Goal: Book appointment/travel/reservation

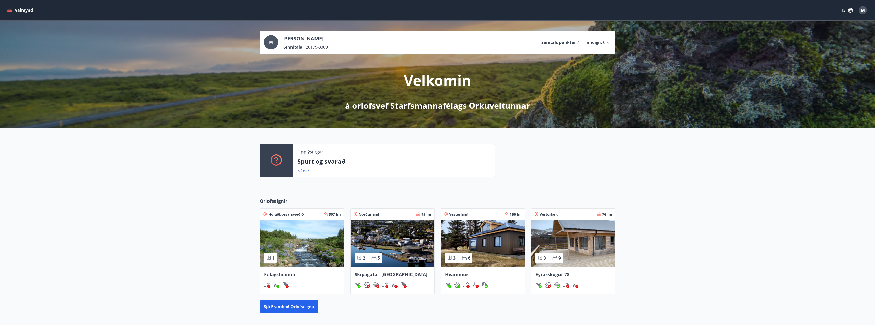
click at [5, 10] on div "Valmynd ÍS M" at bounding box center [437, 10] width 875 height 20
click at [11, 10] on icon "menu" at bounding box center [9, 10] width 5 height 5
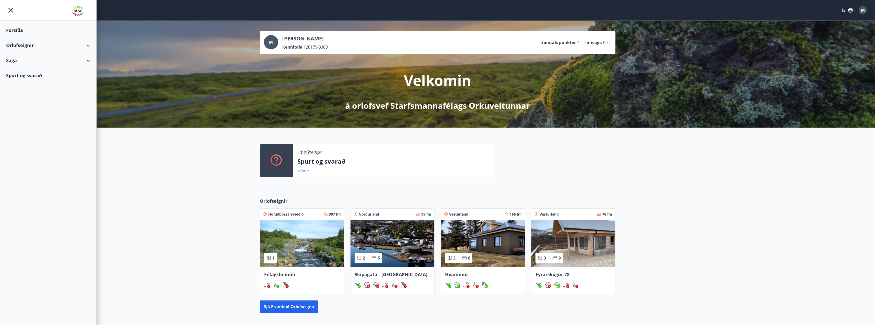
click at [89, 43] on div "Orlofseignir" at bounding box center [48, 45] width 84 height 15
click at [30, 69] on div "Bókunardagatal" at bounding box center [48, 69] width 76 height 11
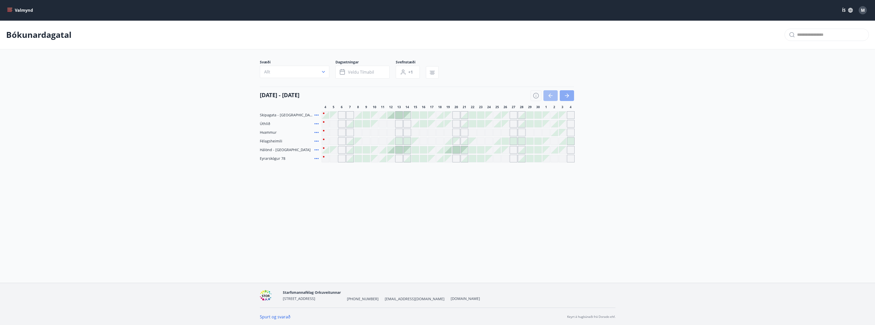
click at [568, 94] on icon "button" at bounding box center [567, 95] width 6 height 6
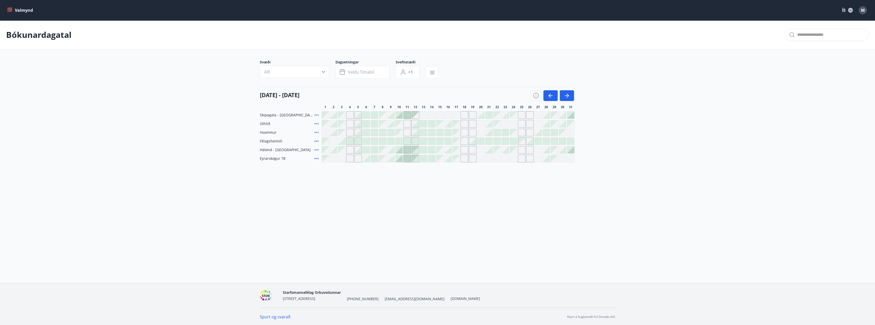
click at [392, 159] on div at bounding box center [390, 158] width 7 height 7
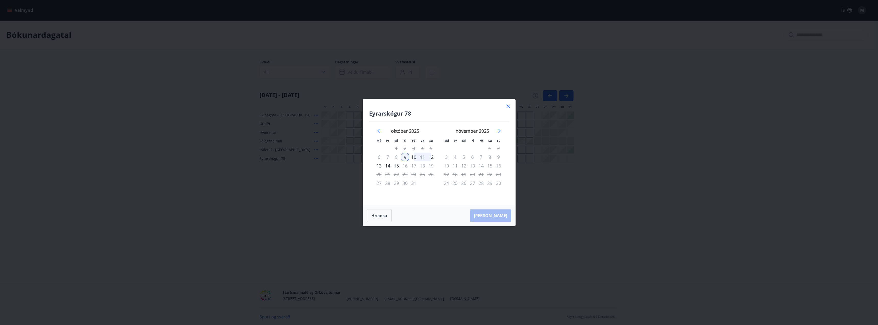
click at [432, 157] on div "12" at bounding box center [431, 156] width 9 height 9
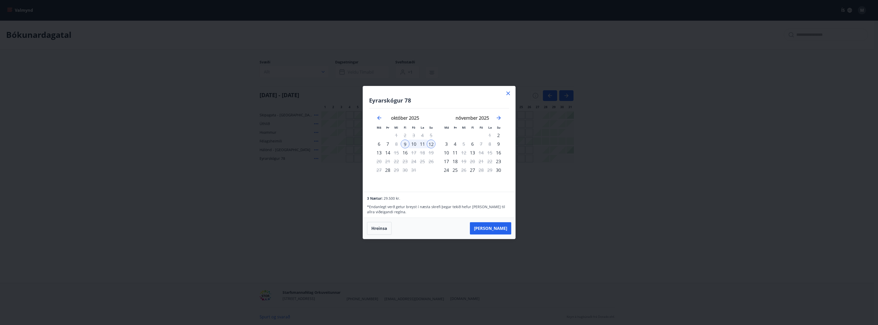
click at [496, 227] on button "[PERSON_NAME]" at bounding box center [490, 228] width 41 height 12
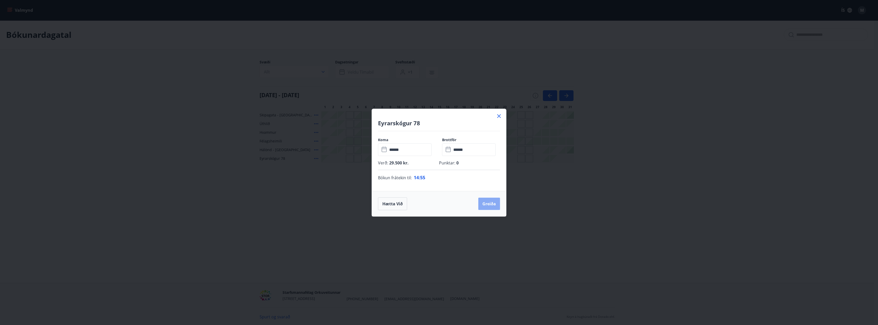
click at [491, 201] on button "Greiða" at bounding box center [489, 203] width 22 height 12
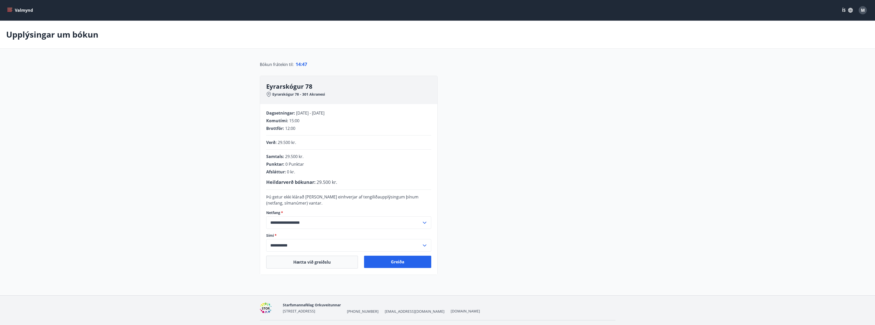
click at [480, 296] on div "Starfsmannafélag [STREET_ADDRESS] [PHONE_NUMBER] [EMAIL_ADDRESS][DOMAIN_NAME] […" at bounding box center [437, 307] width 355 height 25
click at [391, 263] on button "Greiða" at bounding box center [397, 261] width 67 height 12
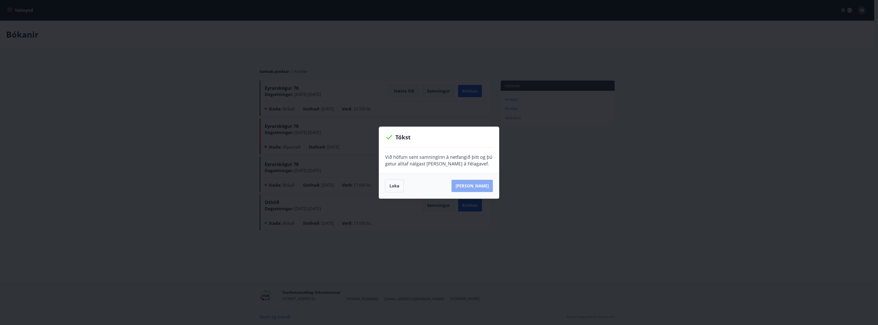
click at [481, 186] on button "Sjá samning" at bounding box center [472, 185] width 41 height 12
click at [536, 174] on div "Tókst Við höfum sent samninginn á netfangið þitt og þú getur alltaf nálgast han…" at bounding box center [439, 162] width 878 height 325
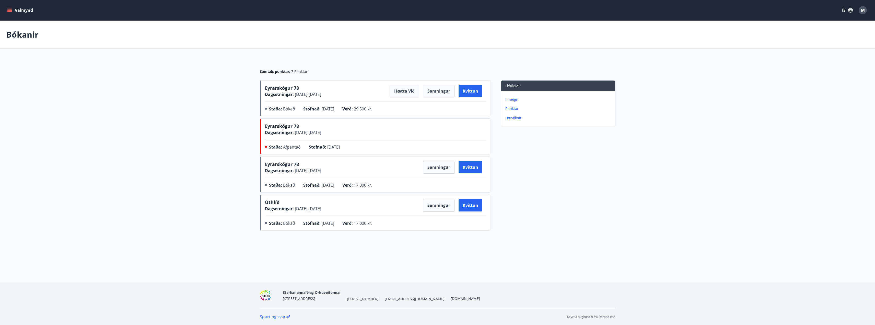
click at [11, 11] on icon "menu" at bounding box center [9, 11] width 5 height 1
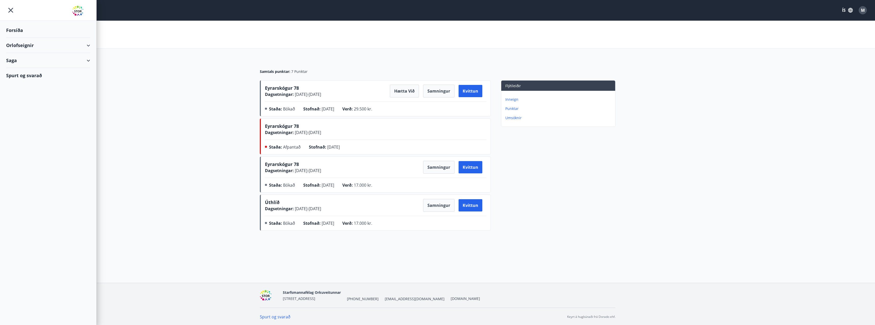
click at [90, 44] on icon at bounding box center [88, 45] width 6 height 6
click at [26, 70] on div "Bókunardagatal" at bounding box center [48, 69] width 76 height 11
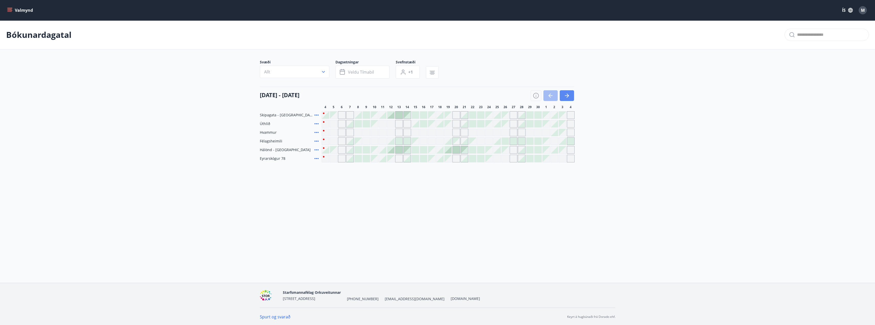
click at [568, 93] on icon "button" at bounding box center [567, 95] width 6 height 6
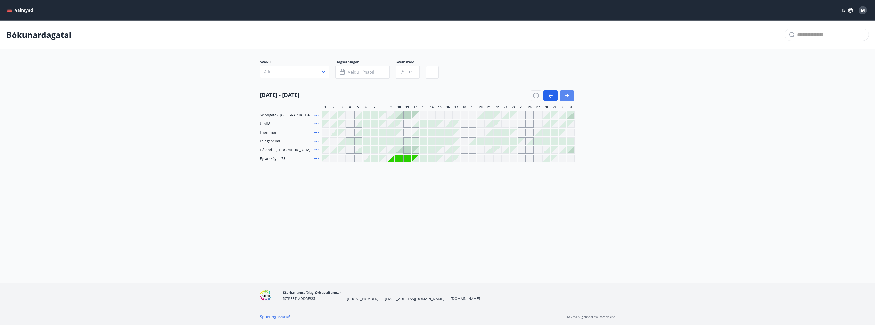
click at [568, 93] on icon "button" at bounding box center [567, 95] width 6 height 6
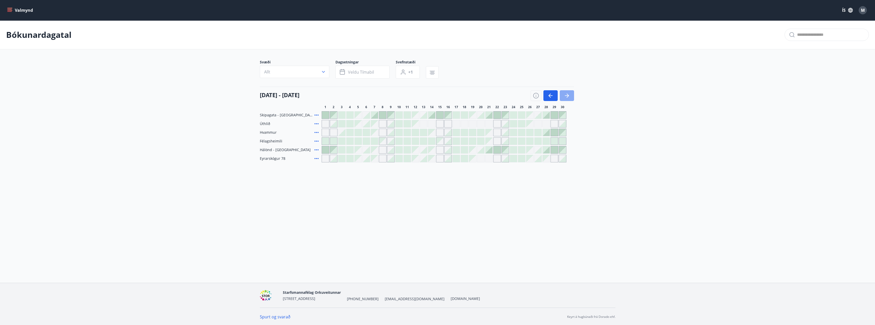
click at [567, 95] on icon "button" at bounding box center [567, 95] width 6 height 6
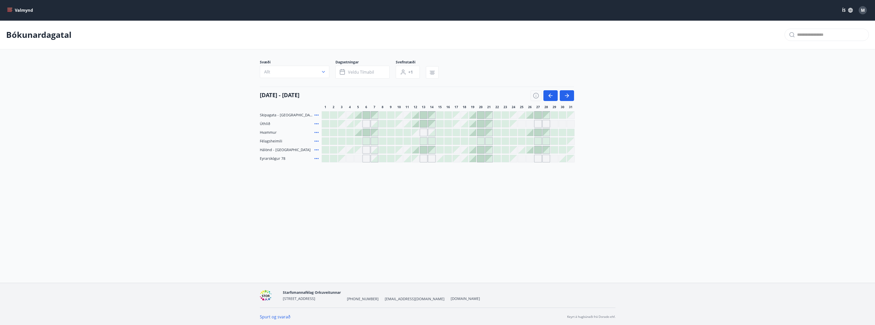
click at [473, 124] on div at bounding box center [472, 123] width 7 height 7
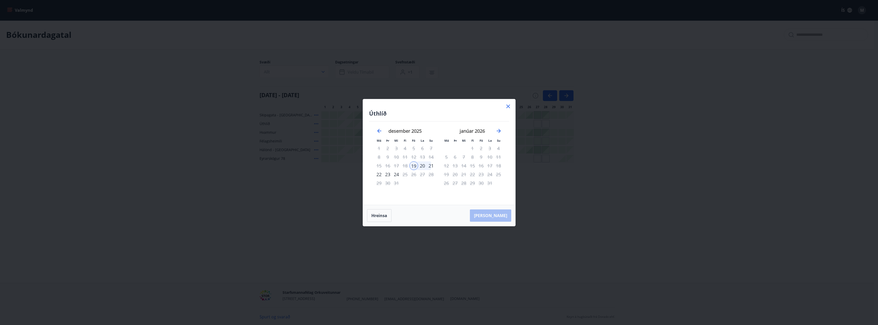
click at [508, 108] on icon at bounding box center [508, 106] width 6 height 6
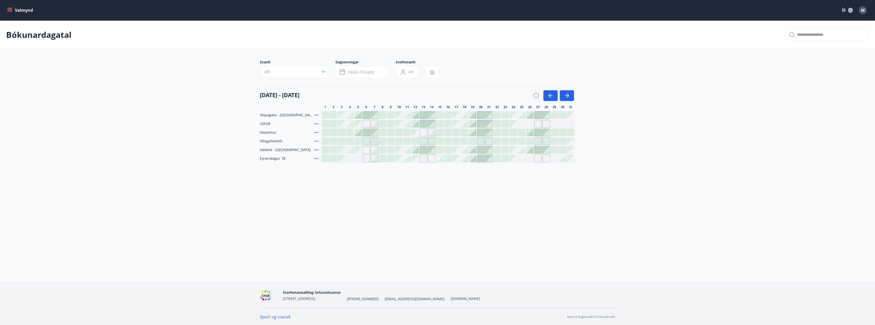
click at [473, 123] on div at bounding box center [472, 123] width 7 height 7
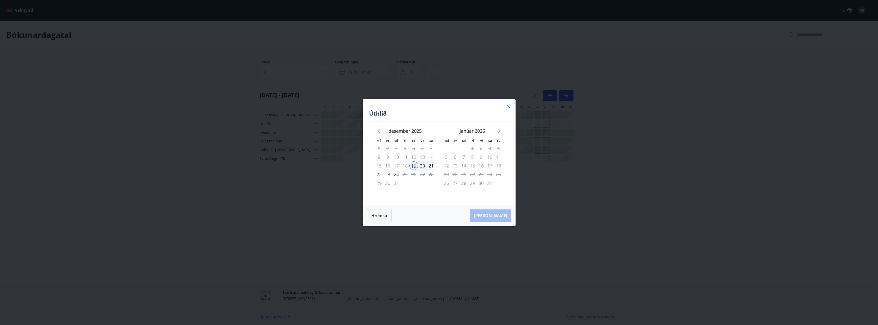
click at [379, 174] on div "22" at bounding box center [379, 174] width 9 height 9
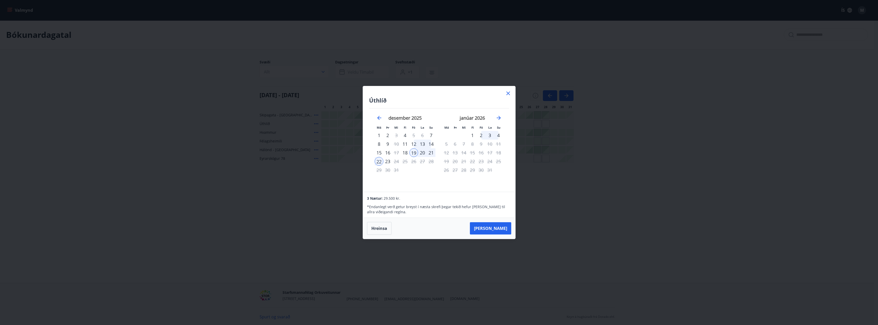
click at [510, 92] on icon at bounding box center [508, 93] width 6 height 6
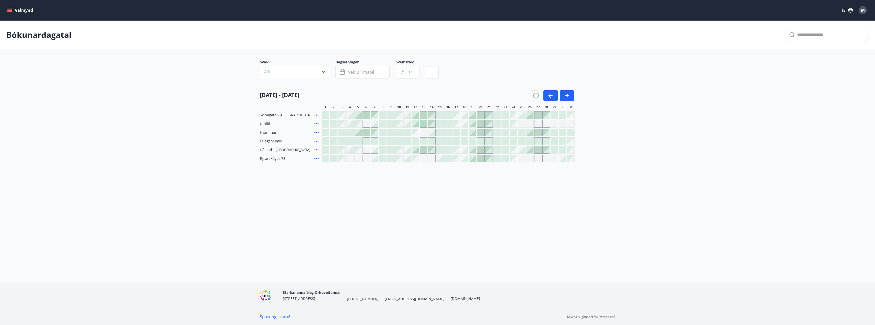
click at [7, 8] on button "Valmynd" at bounding box center [20, 10] width 29 height 9
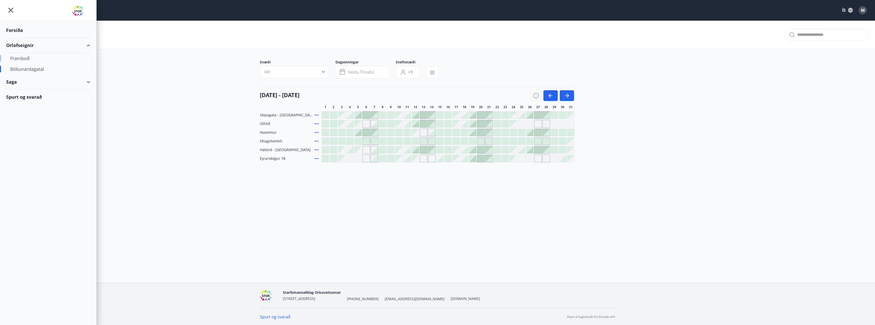
click at [27, 59] on div "Framboð" at bounding box center [48, 58] width 76 height 11
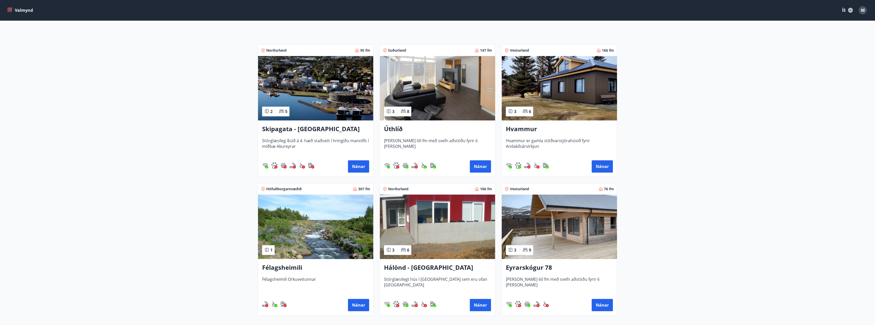
scroll to position [77, 0]
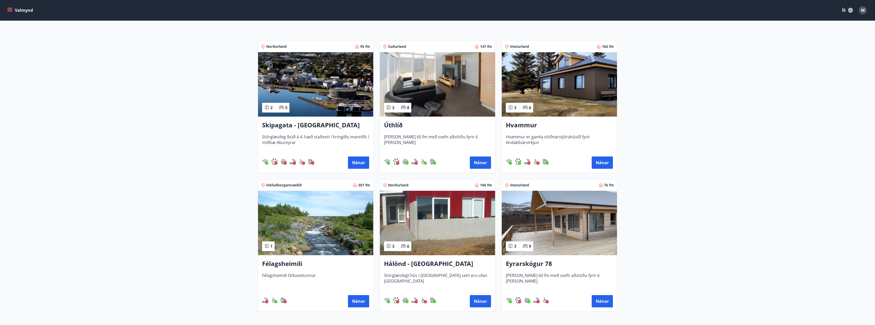
click at [412, 107] on img at bounding box center [437, 84] width 115 height 64
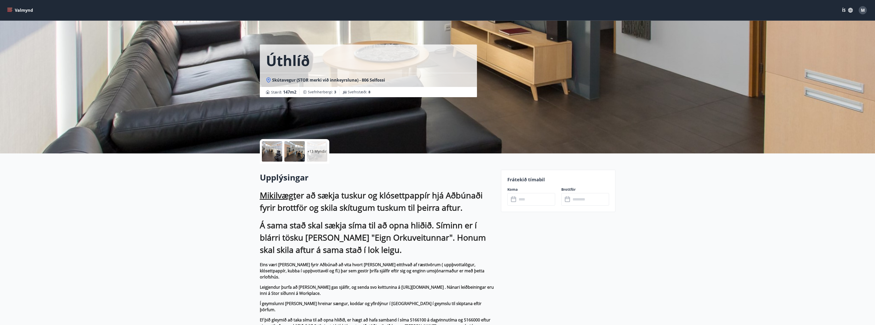
click at [271, 152] on div at bounding box center [272, 151] width 20 height 20
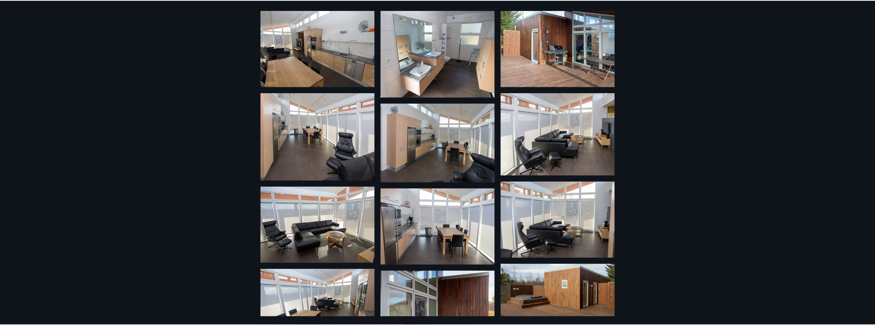
scroll to position [4, 0]
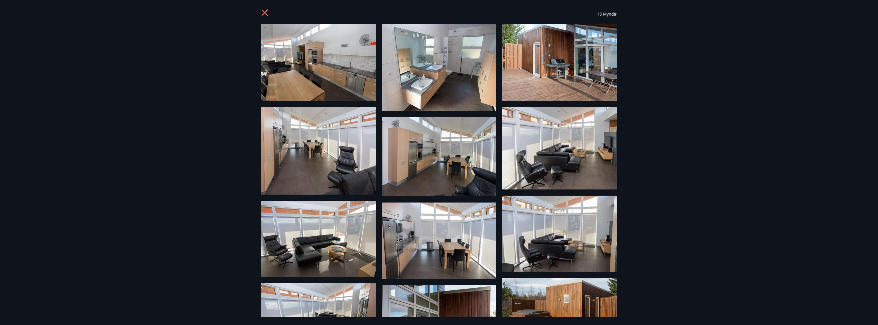
click at [262, 15] on icon at bounding box center [265, 12] width 6 height 6
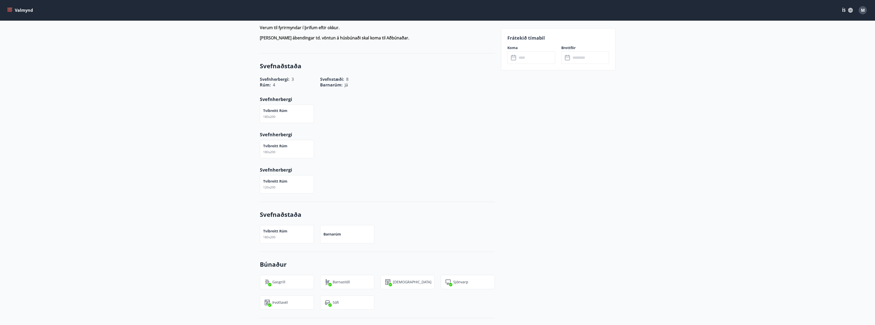
scroll to position [434, 0]
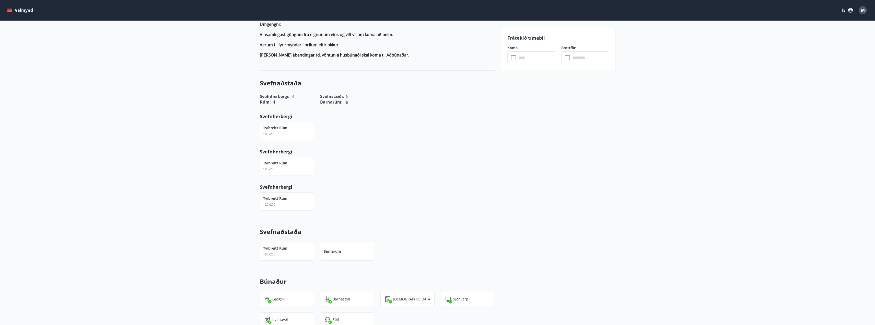
click at [7, 11] on button "Valmynd" at bounding box center [20, 10] width 29 height 9
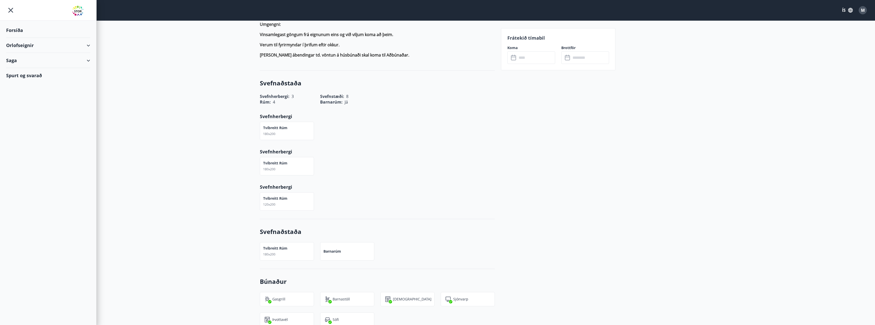
click at [88, 45] on div "Orlofseignir" at bounding box center [48, 45] width 84 height 15
click at [16, 71] on div "Bókunardagatal" at bounding box center [48, 69] width 76 height 11
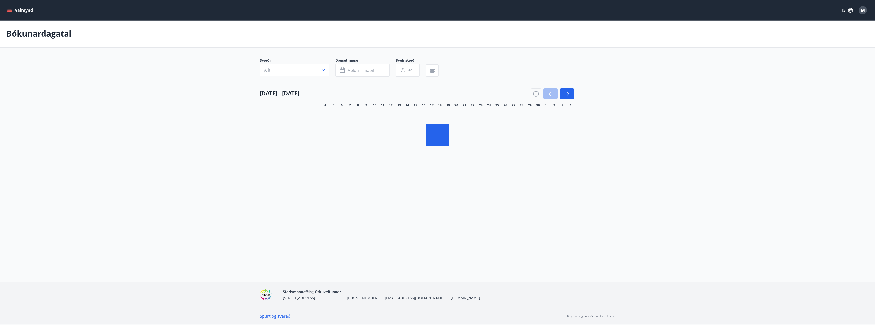
scroll to position [1, 0]
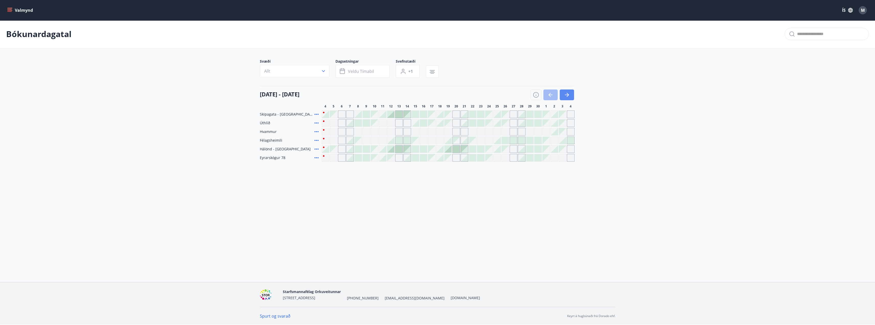
click at [570, 96] on button "button" at bounding box center [566, 94] width 14 height 11
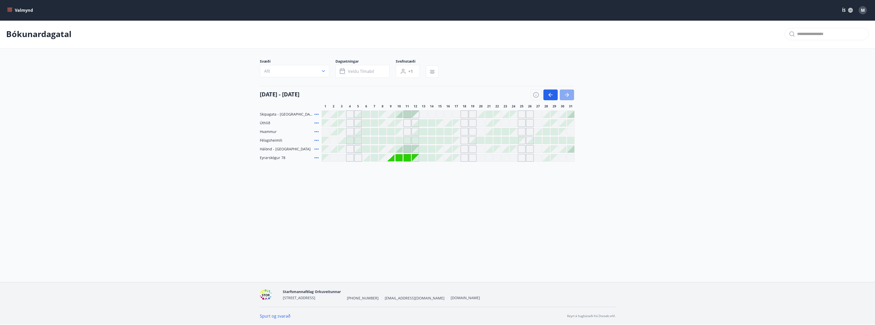
click at [570, 96] on button "button" at bounding box center [566, 94] width 14 height 11
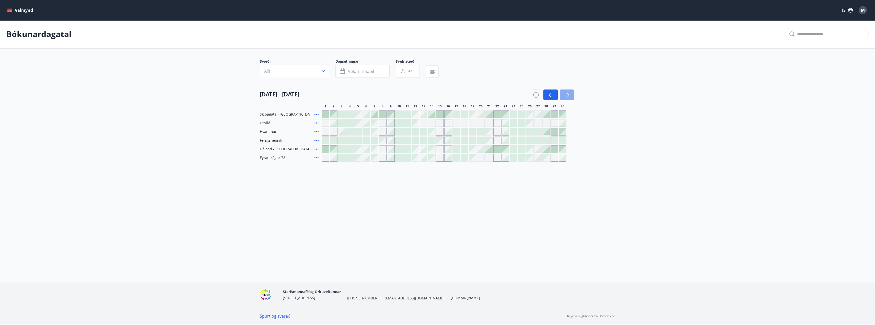
click at [570, 96] on button "button" at bounding box center [566, 94] width 14 height 11
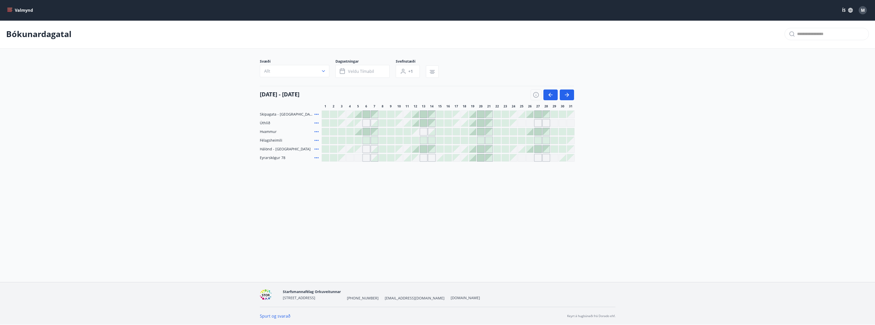
click at [472, 122] on div at bounding box center [472, 122] width 7 height 7
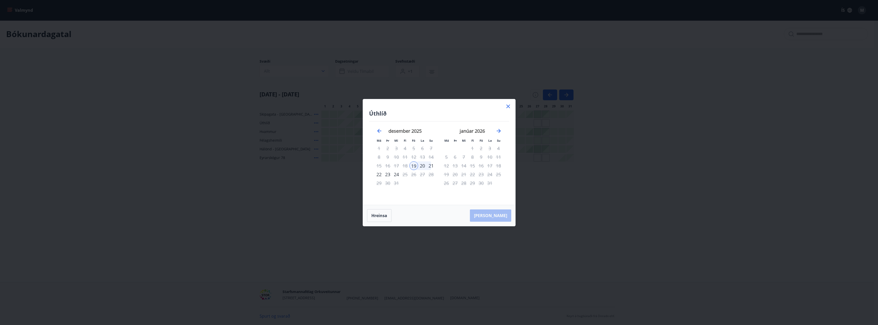
click at [379, 173] on div "22" at bounding box center [379, 174] width 9 height 9
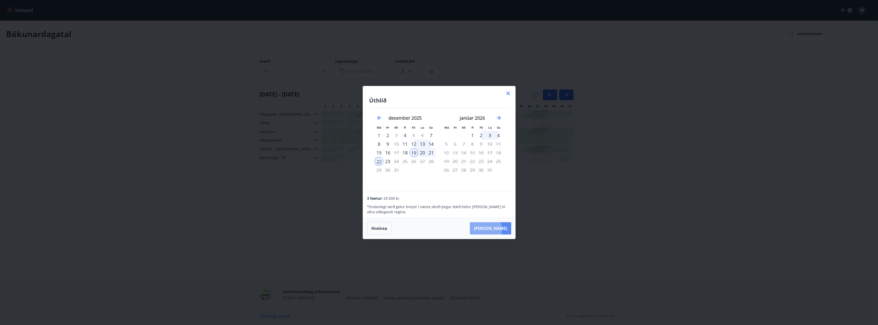
click at [501, 229] on button "[PERSON_NAME]" at bounding box center [490, 228] width 41 height 12
click at [507, 93] on icon at bounding box center [508, 93] width 6 height 6
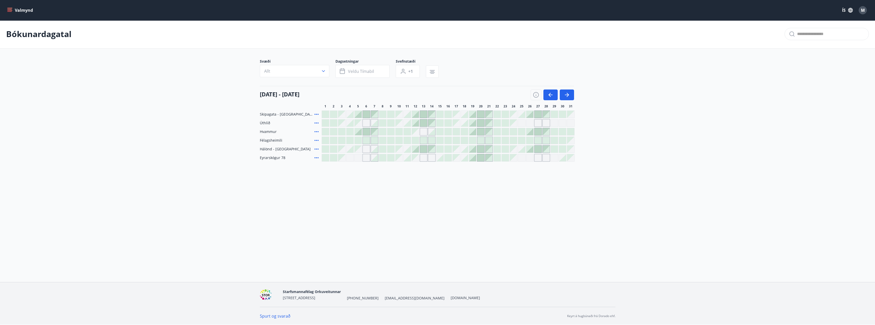
click at [473, 122] on div at bounding box center [472, 122] width 7 height 7
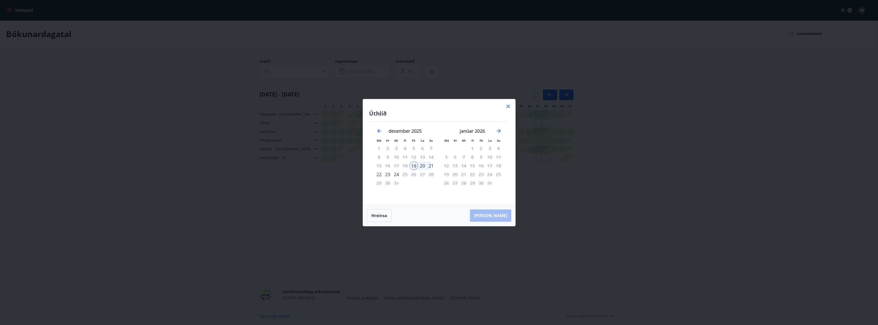
click at [378, 174] on div "22" at bounding box center [379, 174] width 9 height 9
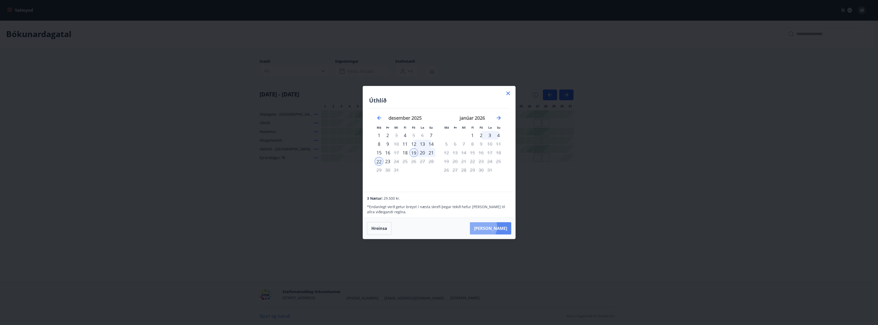
click at [497, 226] on button "[PERSON_NAME]" at bounding box center [490, 228] width 41 height 12
click at [508, 92] on icon at bounding box center [509, 93] width 4 height 4
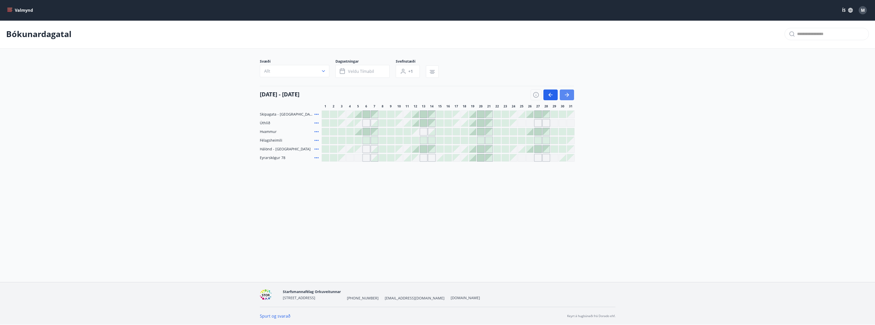
click at [569, 93] on icon "button" at bounding box center [567, 95] width 6 height 6
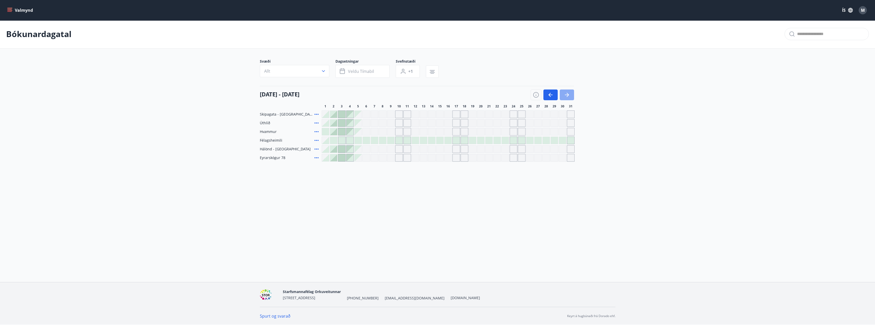
click at [569, 93] on icon "button" at bounding box center [567, 95] width 6 height 6
click at [570, 96] on button "button" at bounding box center [566, 94] width 14 height 11
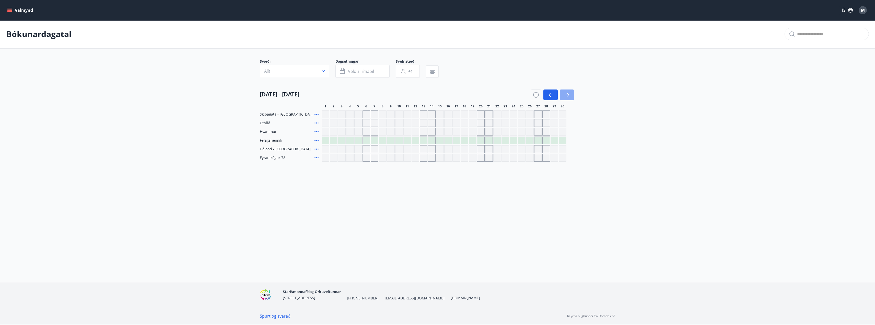
click at [570, 96] on button "button" at bounding box center [566, 94] width 14 height 11
click at [551, 93] on icon "button" at bounding box center [550, 95] width 6 height 6
click at [481, 141] on div at bounding box center [480, 140] width 7 height 7
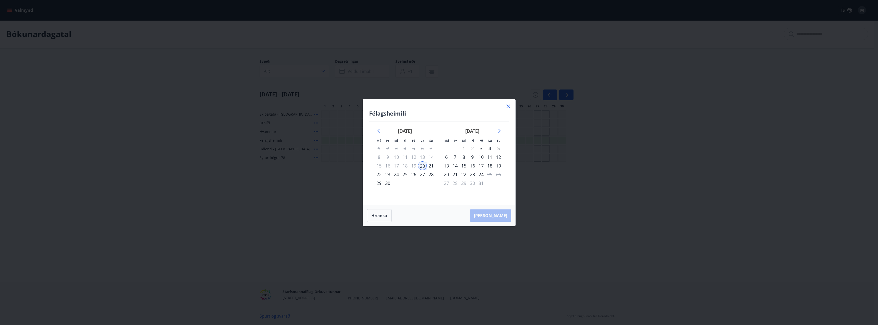
click at [497, 217] on div "Hreinsa Taka Frá" at bounding box center [439, 215] width 152 height 21
click at [499, 215] on div "Hreinsa Taka Frá" at bounding box center [439, 215] width 152 height 21
click at [508, 107] on icon at bounding box center [508, 106] width 6 height 6
